Goal: Communication & Community: Answer question/provide support

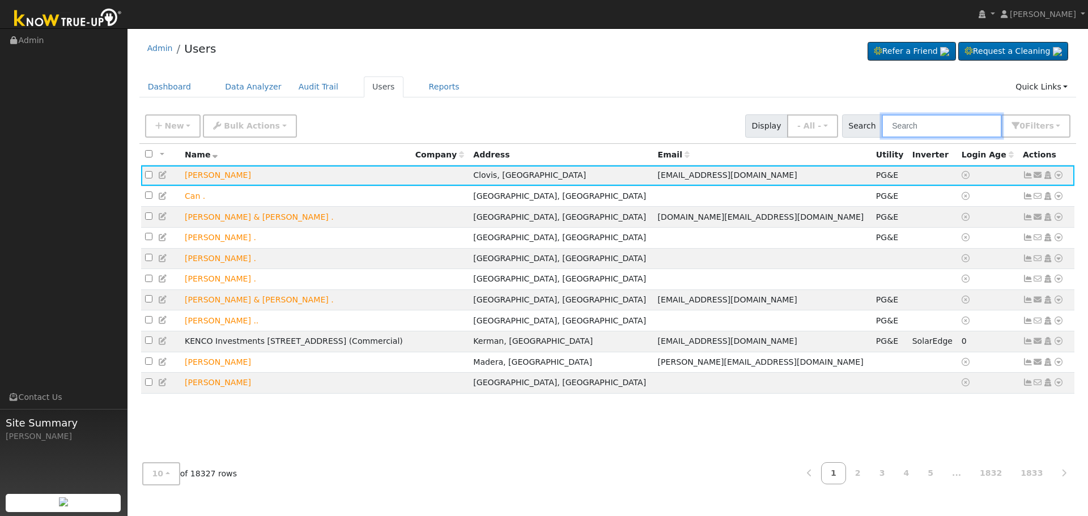
click at [961, 134] on input "text" at bounding box center [942, 125] width 120 height 23
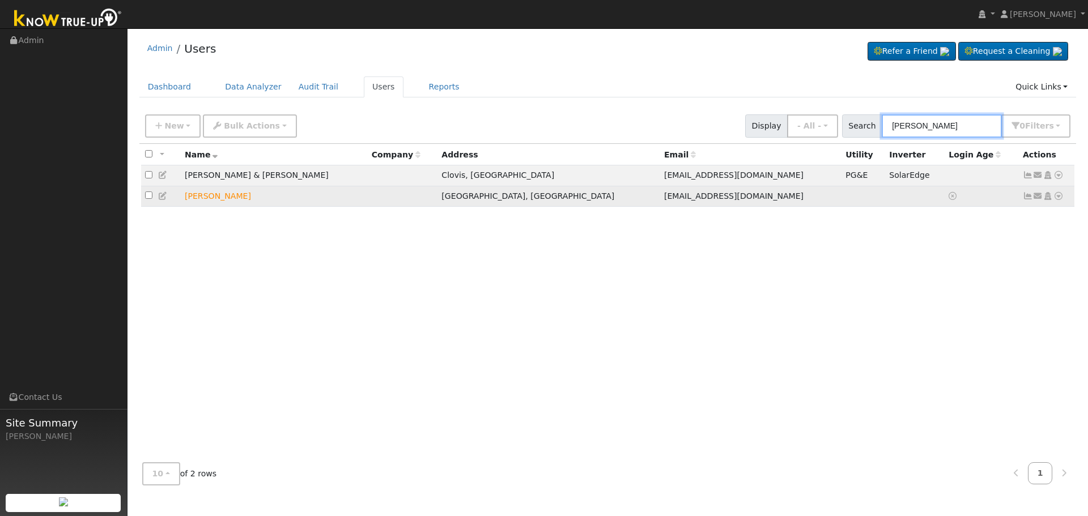
type input "[PERSON_NAME]"
click at [1041, 199] on icon at bounding box center [1038, 196] width 10 height 8
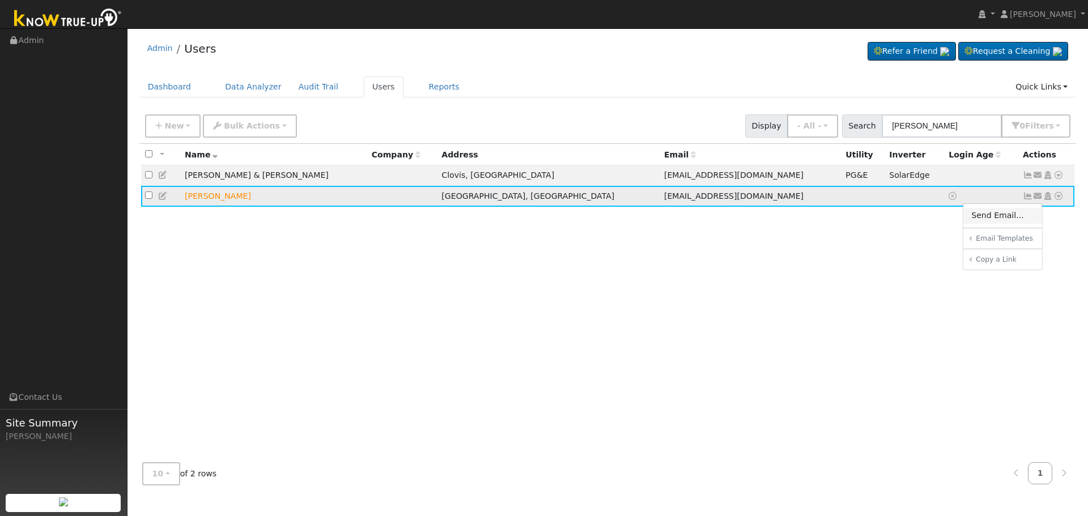
click at [1014, 215] on link "Send Email..." at bounding box center [1002, 216] width 79 height 16
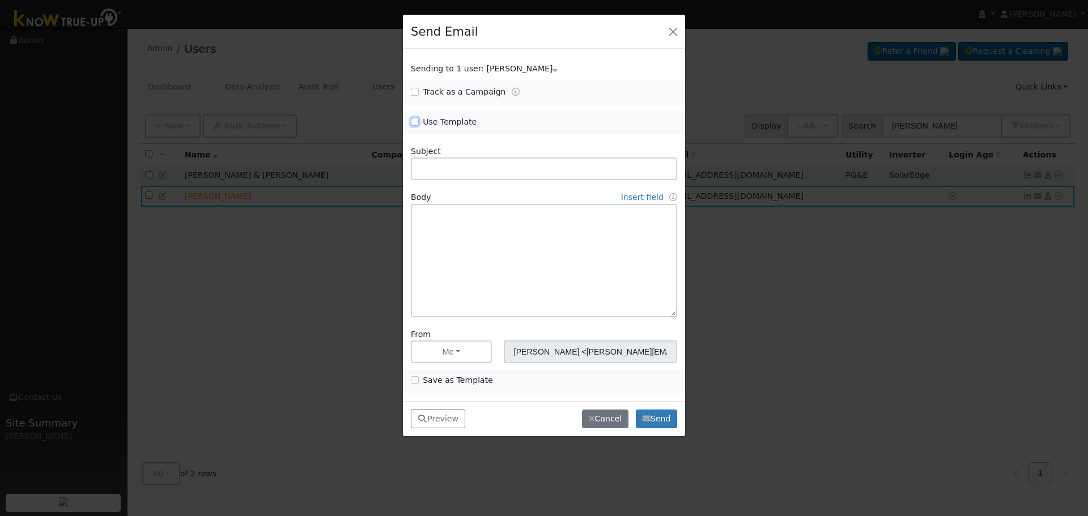
click at [417, 122] on input "Use Template" at bounding box center [415, 122] width 8 height 8
checkbox input "true"
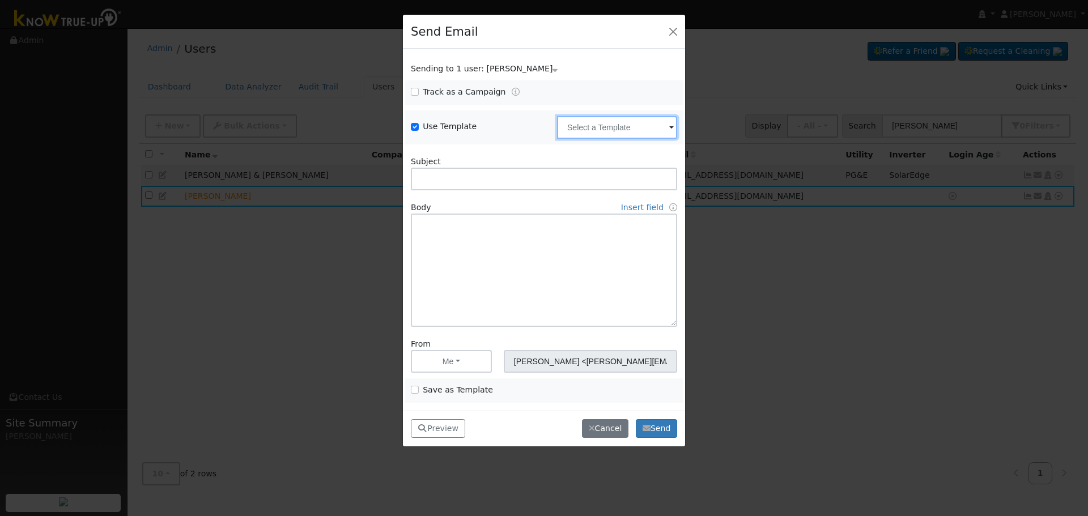
click at [576, 127] on input "text" at bounding box center [617, 127] width 120 height 23
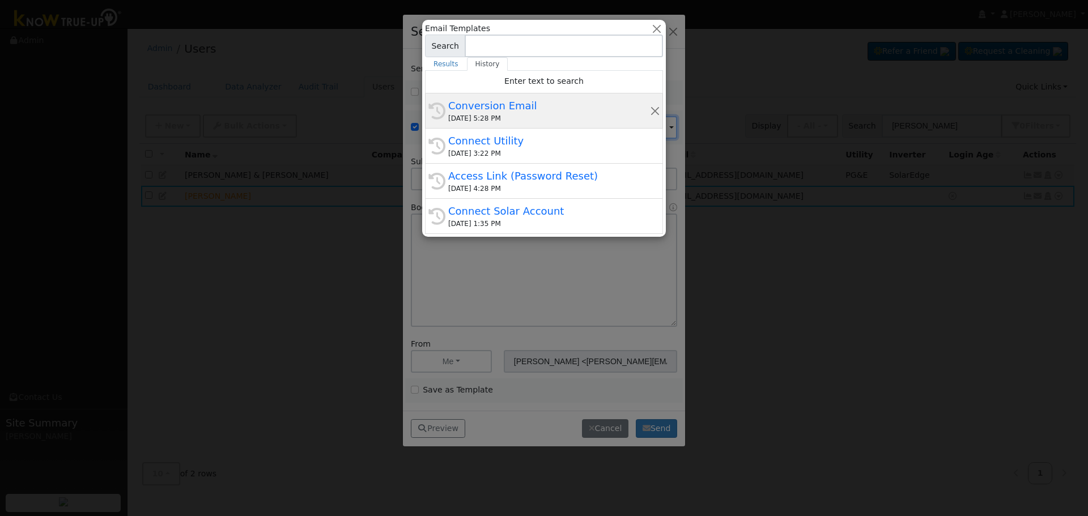
click at [502, 108] on div "Conversion Email" at bounding box center [549, 105] width 202 height 15
type input "Conversion Email"
type input "Connect Your Utility Account"
type textarea "Dear {user_fname}, The first step is to connect your electric utility account. …"
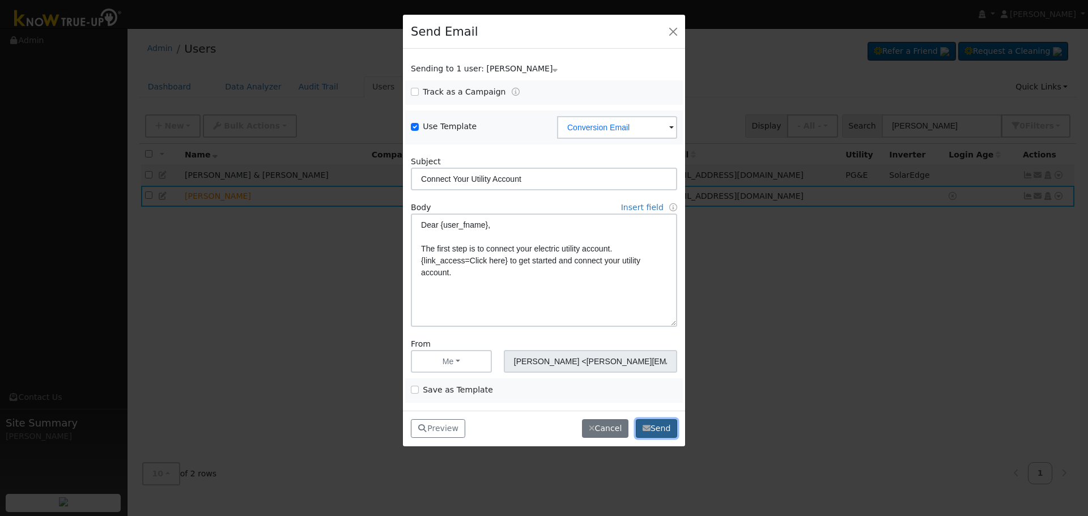
click at [656, 427] on button "Send" at bounding box center [656, 428] width 41 height 19
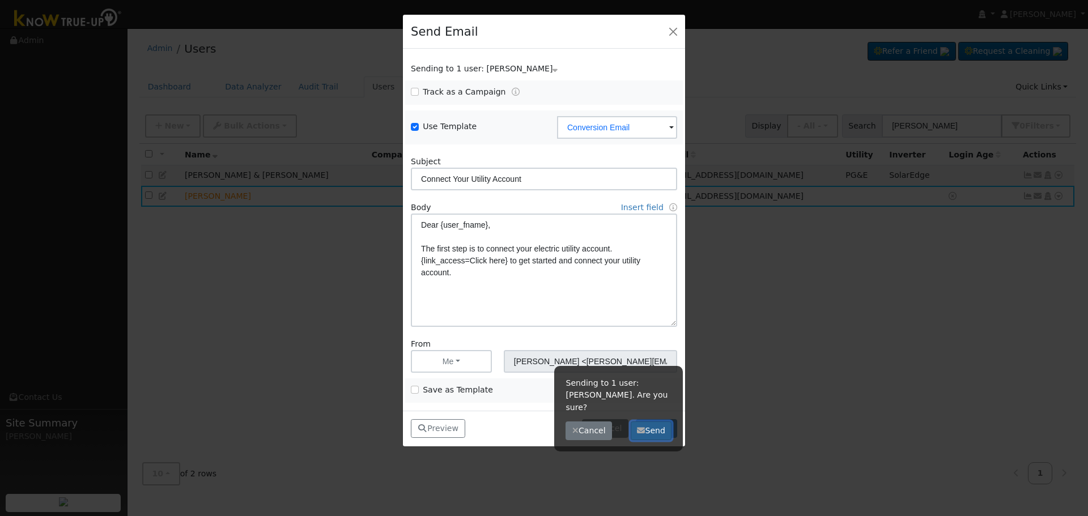
click at [659, 422] on button "Send" at bounding box center [651, 431] width 41 height 19
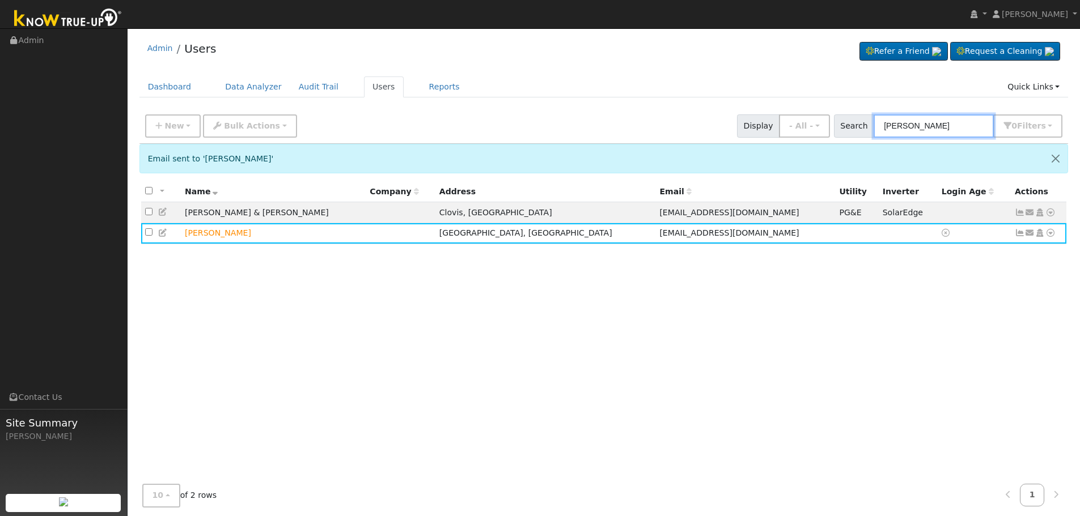
click at [933, 128] on input "[PERSON_NAME]" at bounding box center [933, 125] width 120 height 23
drag, startPoint x: 689, startPoint y: 104, endPoint x: 608, endPoint y: 101, distance: 80.5
click at [613, 101] on div "Admin Users Refer a Friend Request a Cleaning" at bounding box center [603, 283] width 941 height 498
